Goal: Task Accomplishment & Management: Use online tool/utility

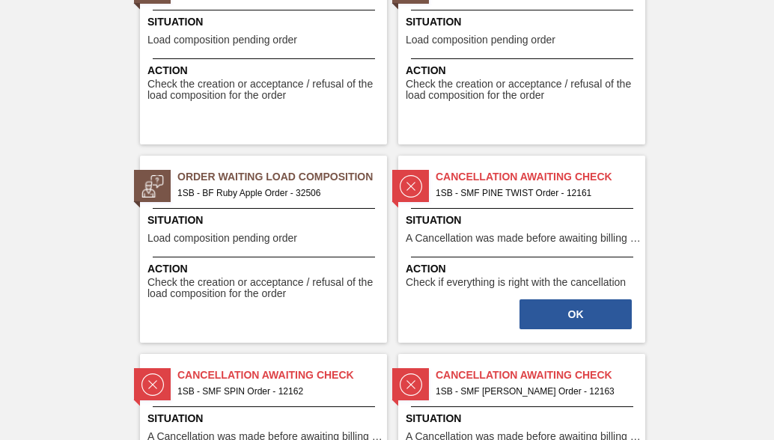
scroll to position [2471, 0]
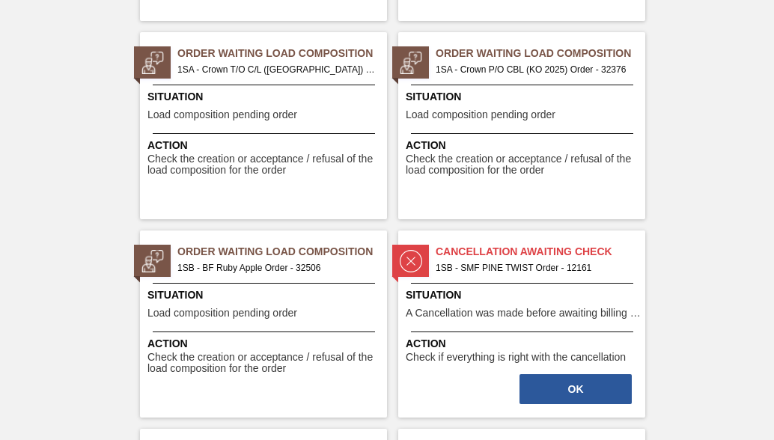
click at [253, 263] on span "1SB - BF Ruby Apple Order - 32506" at bounding box center [276, 268] width 198 height 16
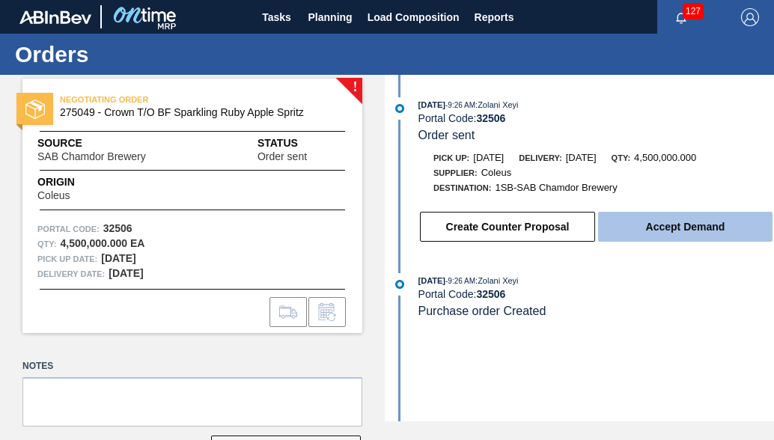
click at [657, 234] on button "Accept Demand" at bounding box center [685, 227] width 174 height 30
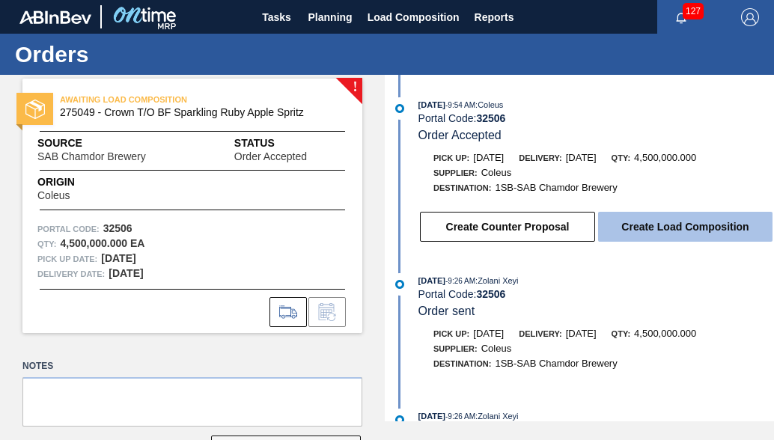
click at [657, 233] on button "Create Load Composition" at bounding box center [685, 227] width 174 height 30
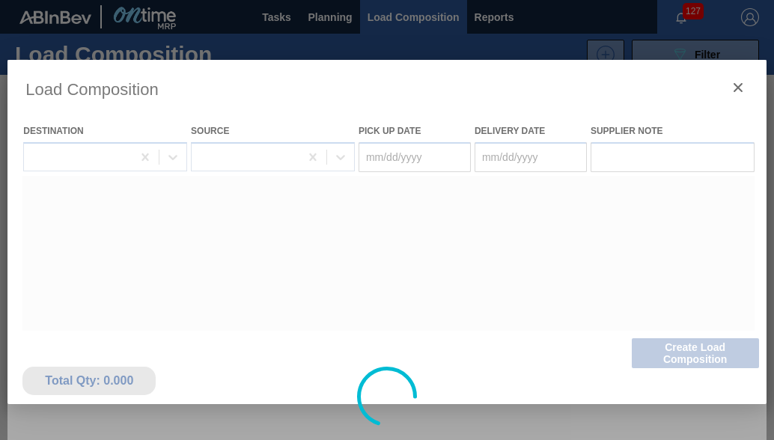
type Date "[DATE]"
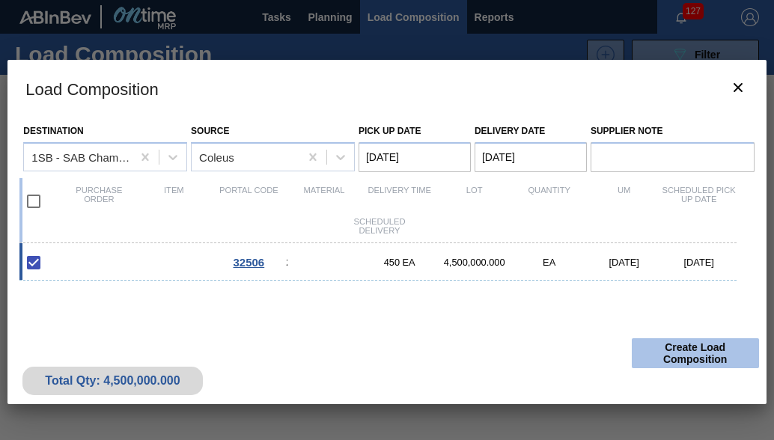
click at [714, 362] on button "Create Load Composition" at bounding box center [695, 353] width 127 height 30
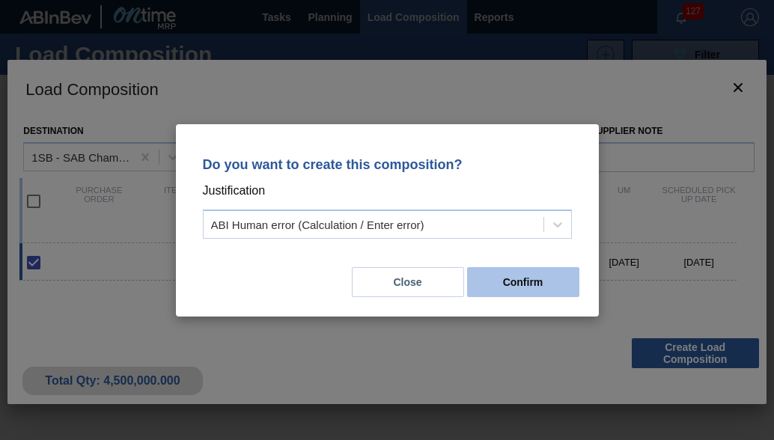
click at [500, 275] on button "Confirm" at bounding box center [523, 282] width 112 height 30
